Goal: Find specific page/section: Find specific page/section

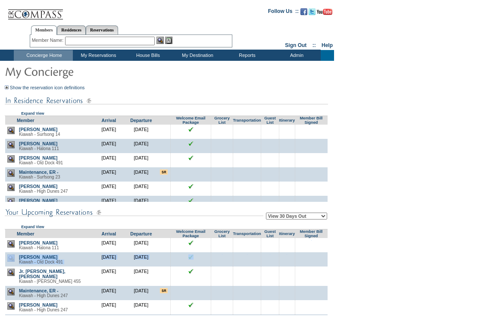
drag, startPoint x: 321, startPoint y: 242, endPoint x: 323, endPoint y: 260, distance: 17.7
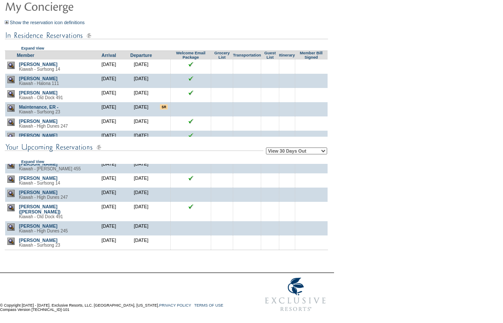
scroll to position [70, 0]
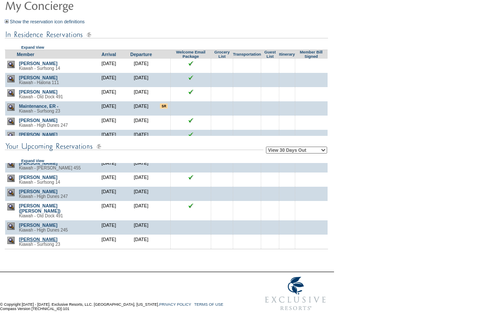
drag, startPoint x: 72, startPoint y: 238, endPoint x: 21, endPoint y: 239, distance: 51.3
click at [21, 239] on td "[PERSON_NAME] - Surfsong 23" at bounding box center [55, 241] width 76 height 15
click at [438, 311] on form "Follow Us ::" at bounding box center [250, 125] width 500 height 379
drag, startPoint x: 78, startPoint y: 237, endPoint x: 20, endPoint y: 238, distance: 58.2
click at [20, 238] on td "[PERSON_NAME] - Surfsong 23" at bounding box center [55, 241] width 76 height 15
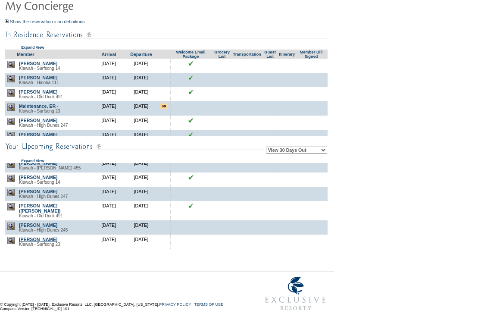
copy link "[PERSON_NAME]"
click at [13, 238] on img at bounding box center [10, 239] width 7 height 7
